Goal: Obtain resource: Obtain resource

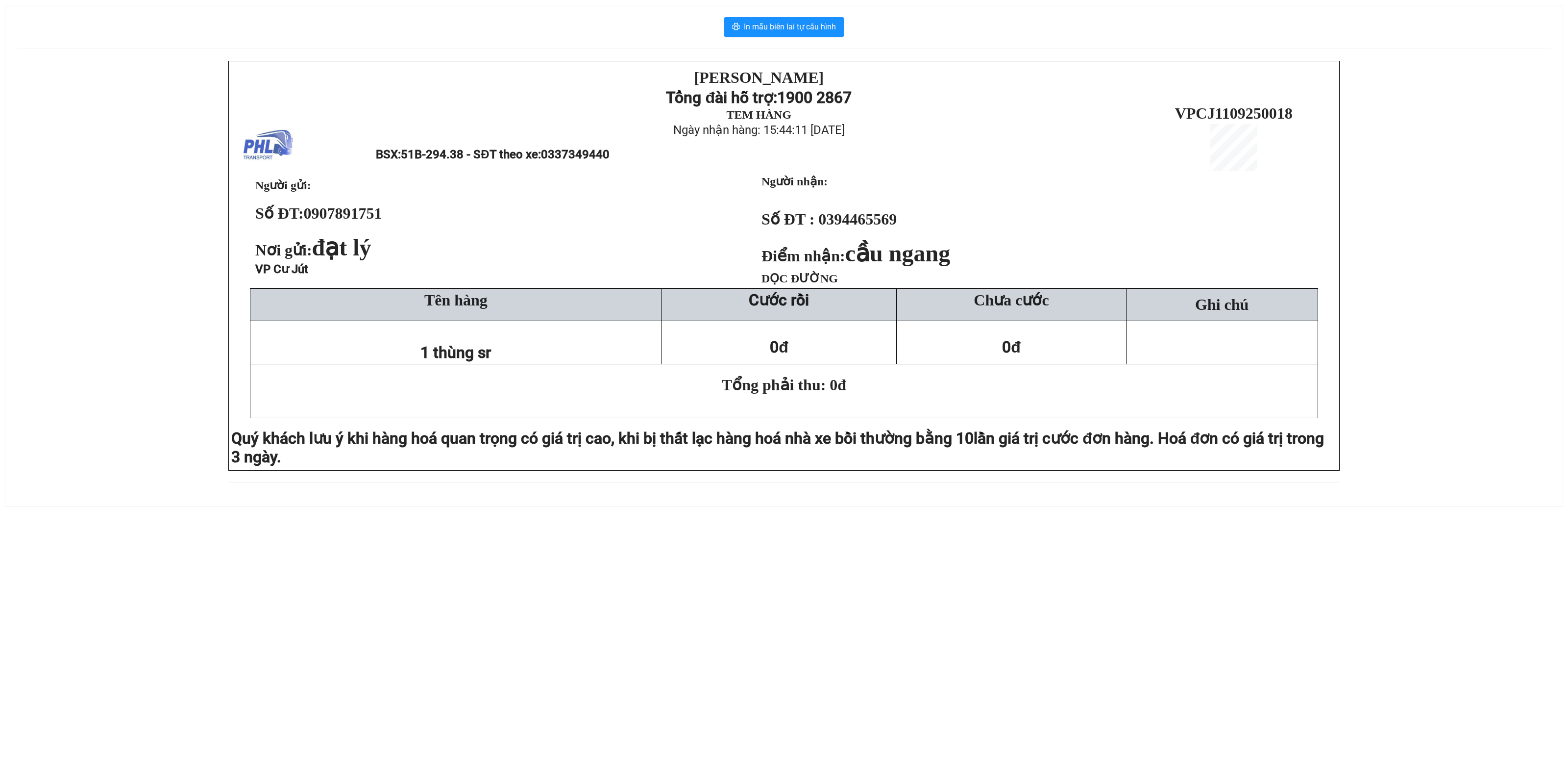
drag, startPoint x: 207, startPoint y: 99, endPoint x: 368, endPoint y: 13, distance: 182.5
click at [217, 93] on div "[PERSON_NAME][DEMOGRAPHIC_DATA] Tổng đài hỗ trợ: 1900 2867 TEM HÀNG Ngày nhận h…" at bounding box center [784, 278] width 1534 height 433
drag, startPoint x: 87, startPoint y: 352, endPoint x: 116, endPoint y: 315, distance: 47.0
click at [87, 352] on div "PHƯƠNG HỒNG LINH Tổng đài hỗ trợ: 1900 2867 TEM HÀNG Ngày nhận hàng: 16:01:20 -…" at bounding box center [784, 278] width 1534 height 433
drag, startPoint x: 0, startPoint y: 226, endPoint x: 89, endPoint y: 215, distance: 89.7
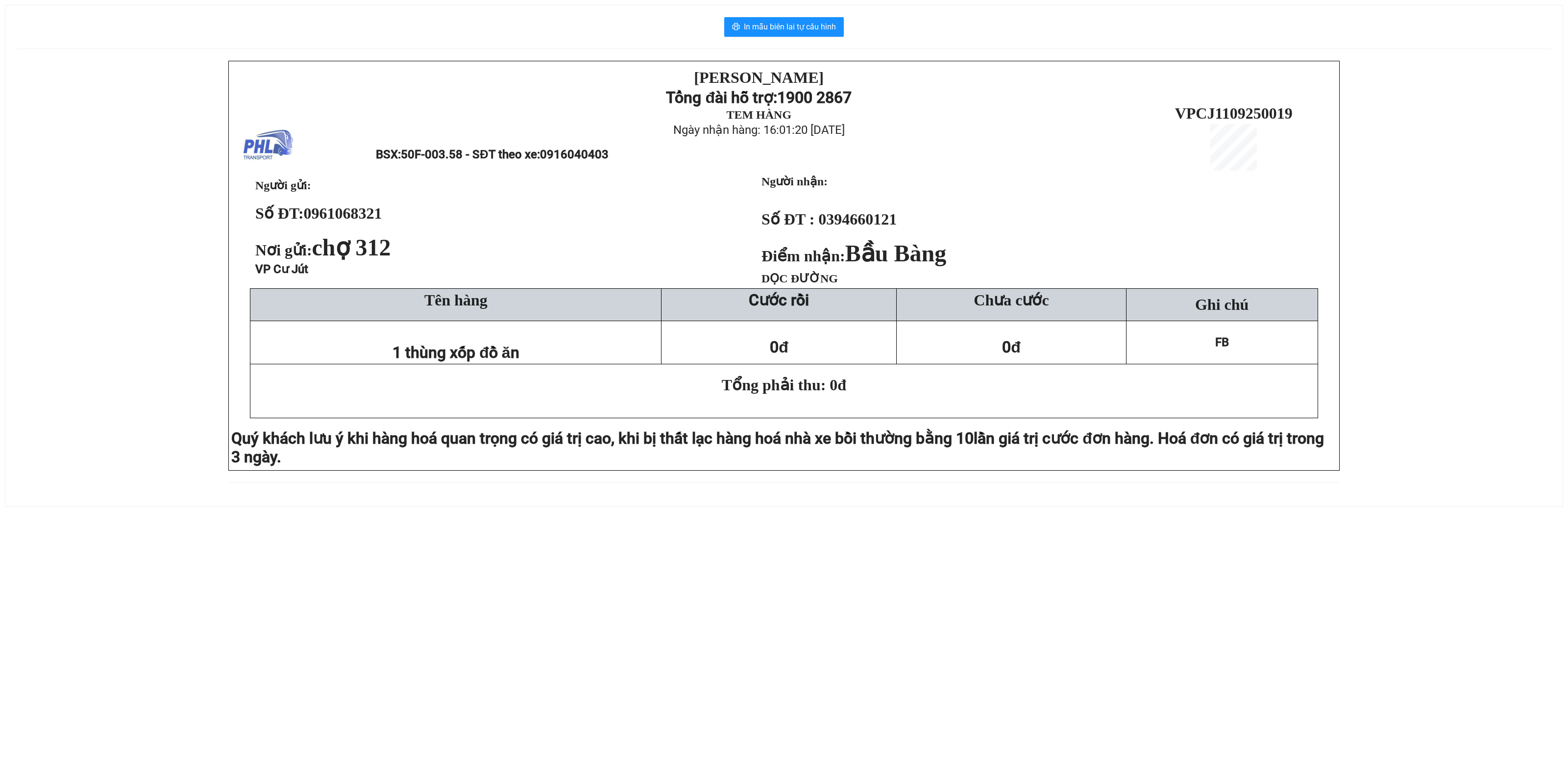
click at [0, 226] on div "In mẫu biên lai tự cấu hình PHƯƠNG HỒNG LINH Tổng đài hỗ trợ: 1900 2867 TEM HÀN…" at bounding box center [784, 250] width 1568 height 524
